Goal: Navigation & Orientation: Find specific page/section

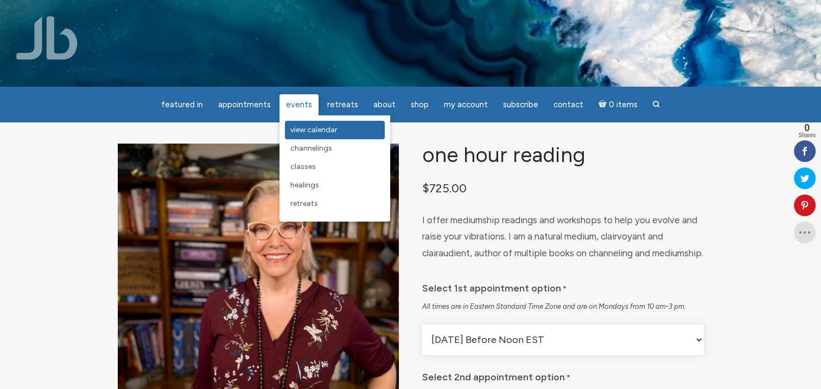
click at [310, 130] on span "View Calendar" at bounding box center [313, 129] width 47 height 9
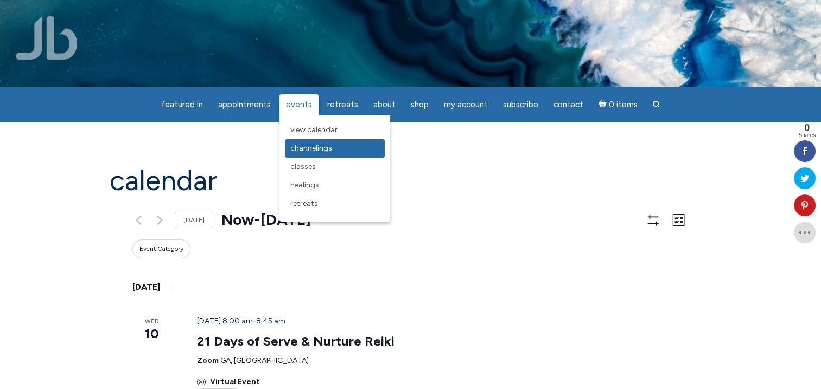
click at [312, 151] on span "Channelings" at bounding box center [311, 148] width 42 height 9
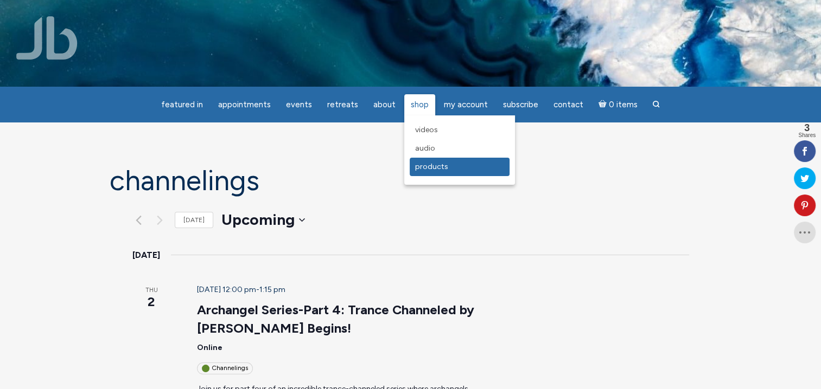
click at [440, 171] on span "Products" at bounding box center [431, 166] width 33 height 9
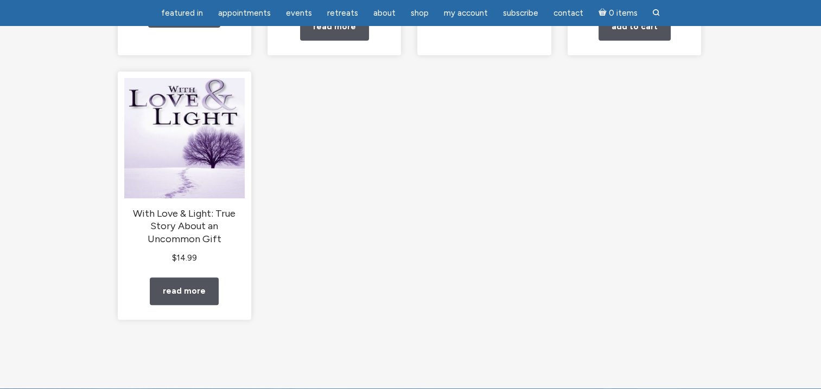
scroll to position [380, 0]
